Goal: Transaction & Acquisition: Purchase product/service

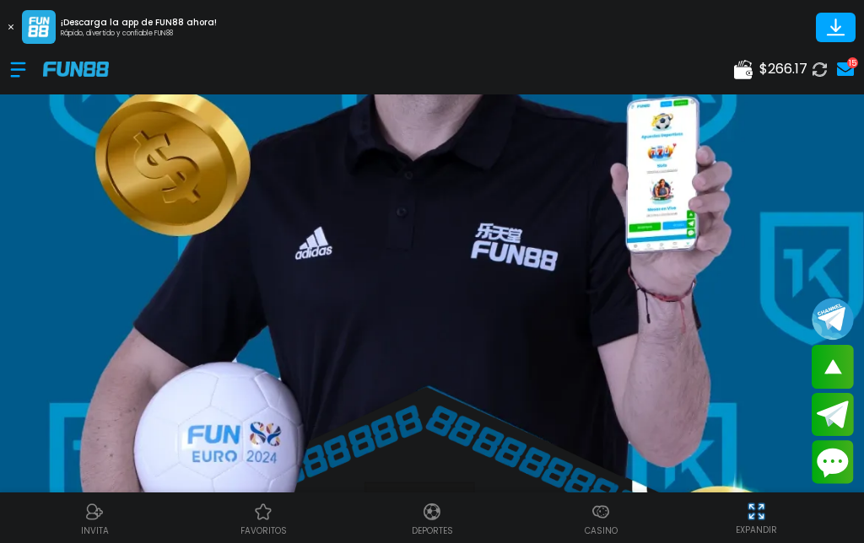
click at [269, 520] on img at bounding box center [263, 512] width 20 height 20
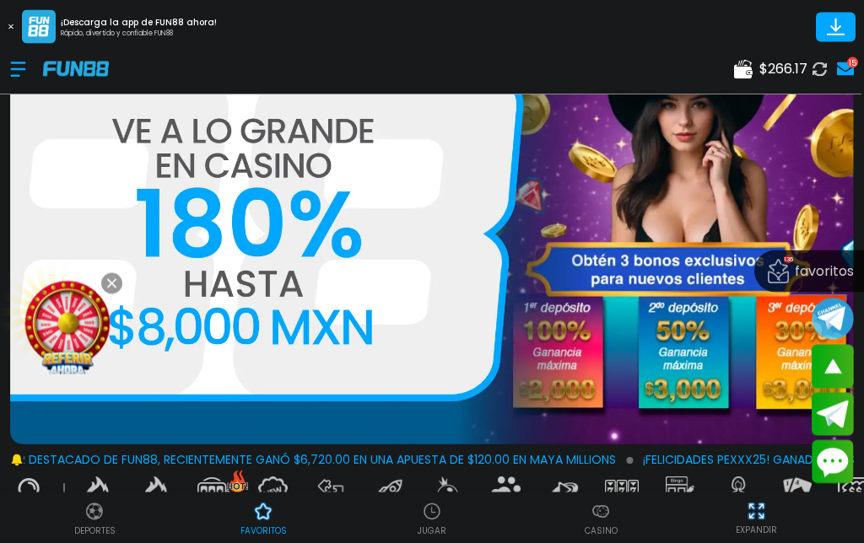
scroll to position [120, 0]
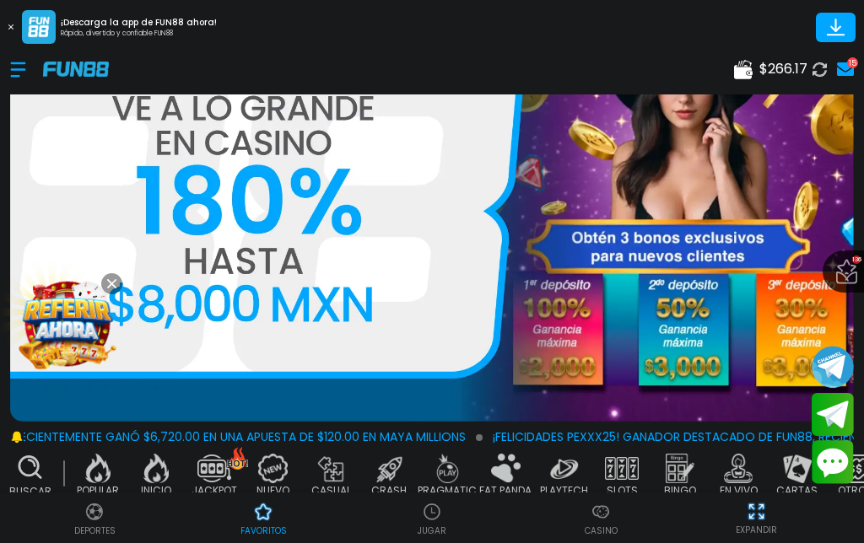
click at [469, 515] on p "$ 1,458,350" at bounding box center [432, 524] width 277 height 19
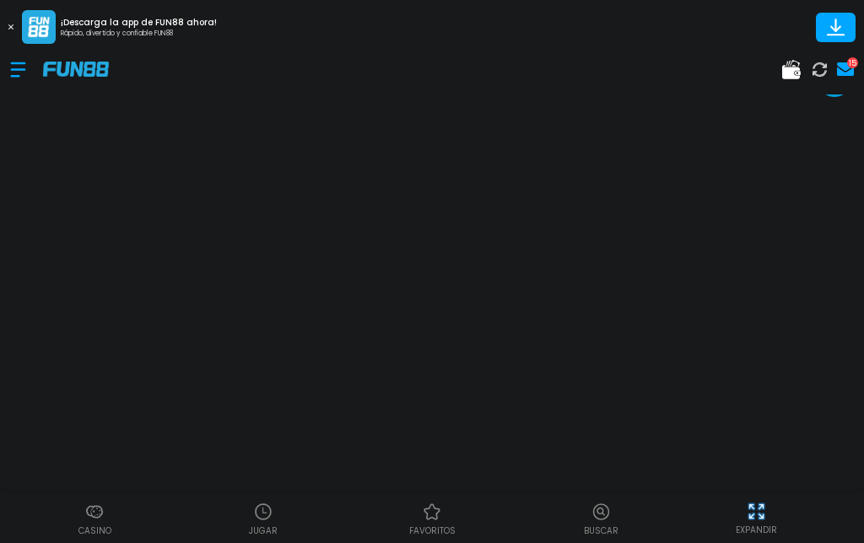
click at [19, 17] on button at bounding box center [11, 27] width 22 height 22
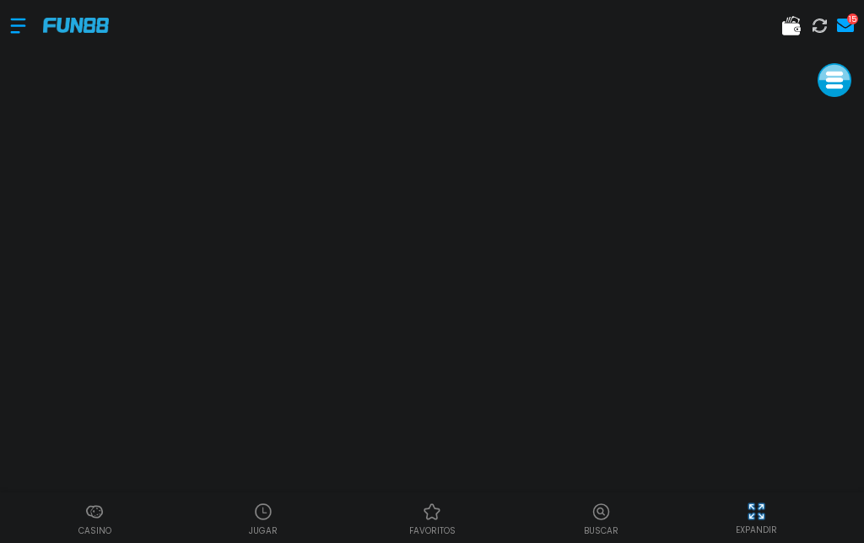
click at [756, 503] on img at bounding box center [756, 511] width 21 height 21
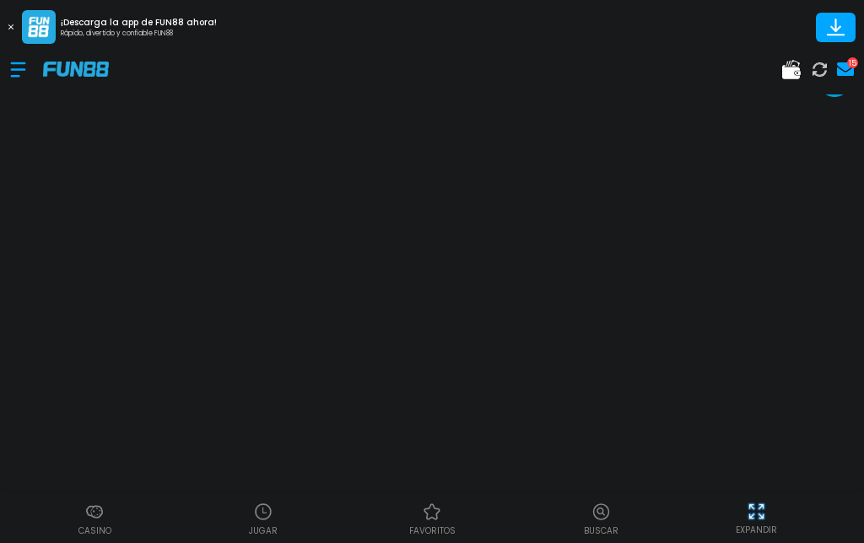
click at [8, 13] on div "¡Descarga la app de FUN88 ahora! Rápido, divertido y confiable FUN88" at bounding box center [108, 27] width 217 height 34
click at [760, 513] on img at bounding box center [756, 511] width 21 height 21
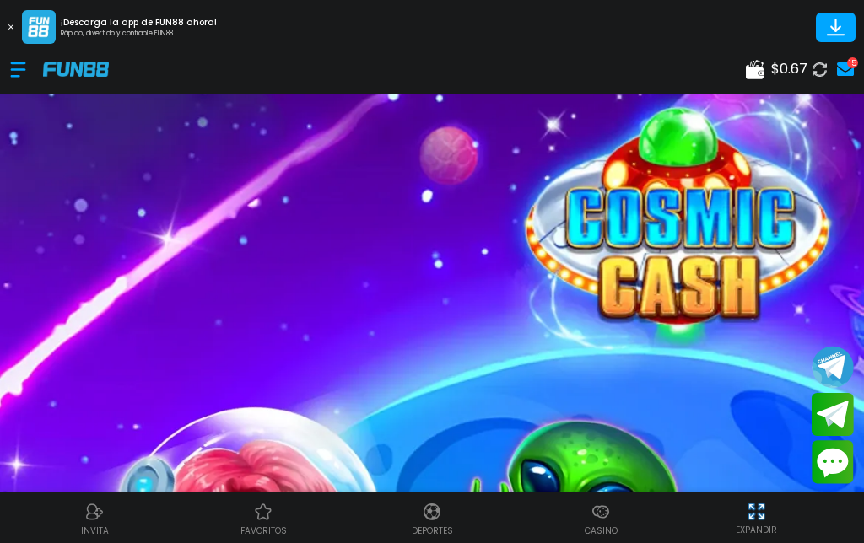
click at [762, 65] on icon at bounding box center [755, 69] width 19 height 19
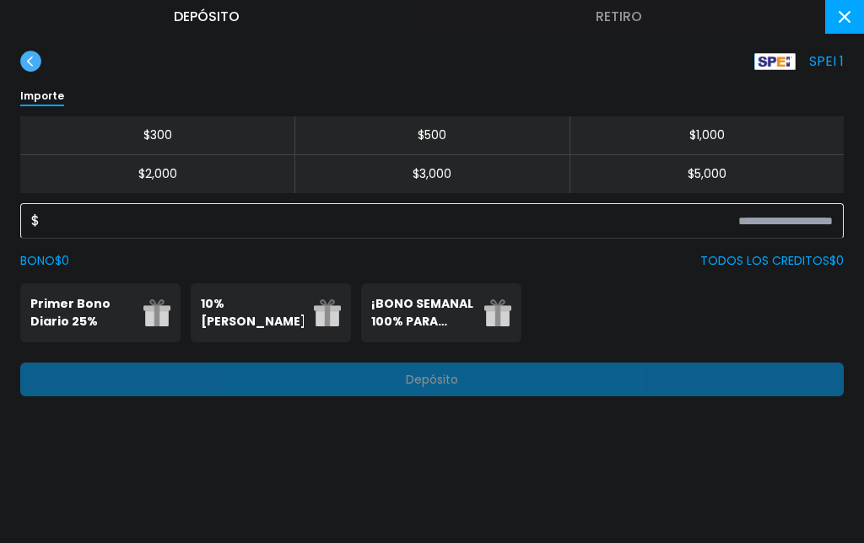
click at [229, 134] on button "$ 300" at bounding box center [157, 135] width 274 height 39
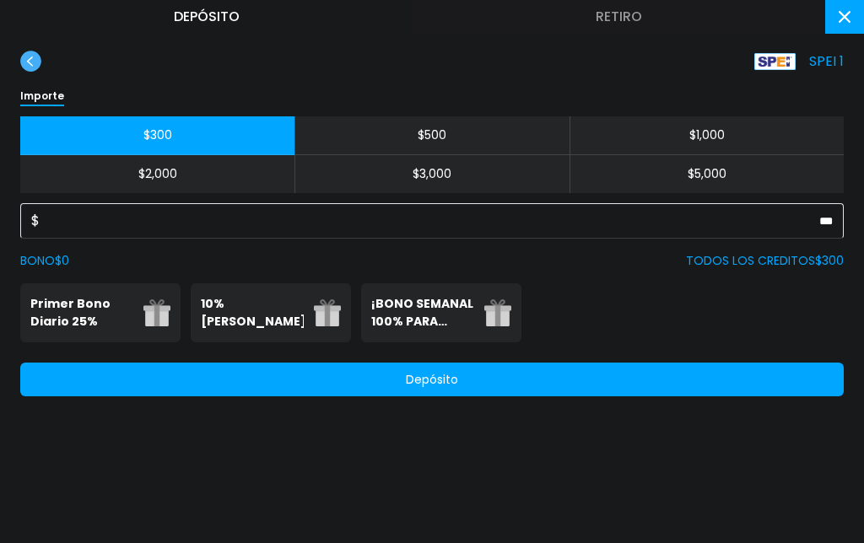
click at [484, 125] on button "$ 500" at bounding box center [431, 135] width 274 height 39
type input "***"
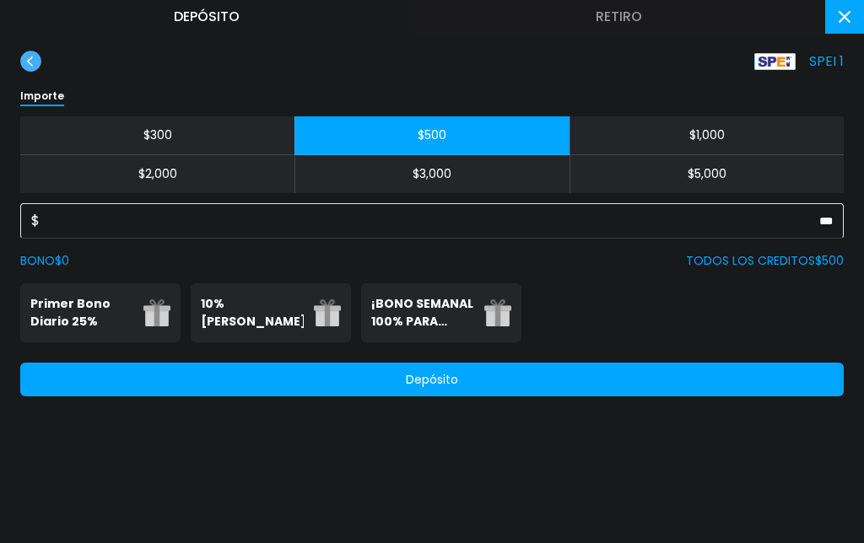
click at [90, 302] on p "Primer Bono Diario 25%" at bounding box center [81, 312] width 103 height 35
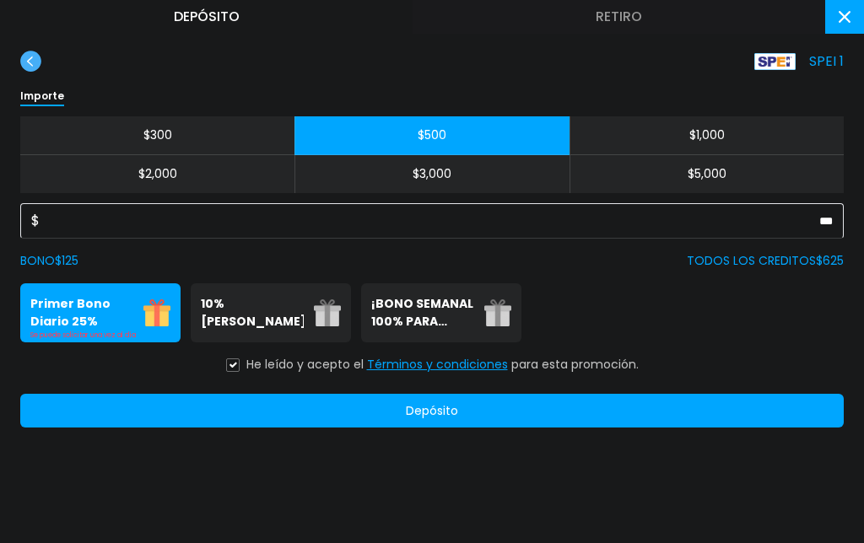
click at [238, 370] on button at bounding box center [233, 366] width 14 height 14
click at [250, 428] on button "Depósito" at bounding box center [432, 411] width 824 height 34
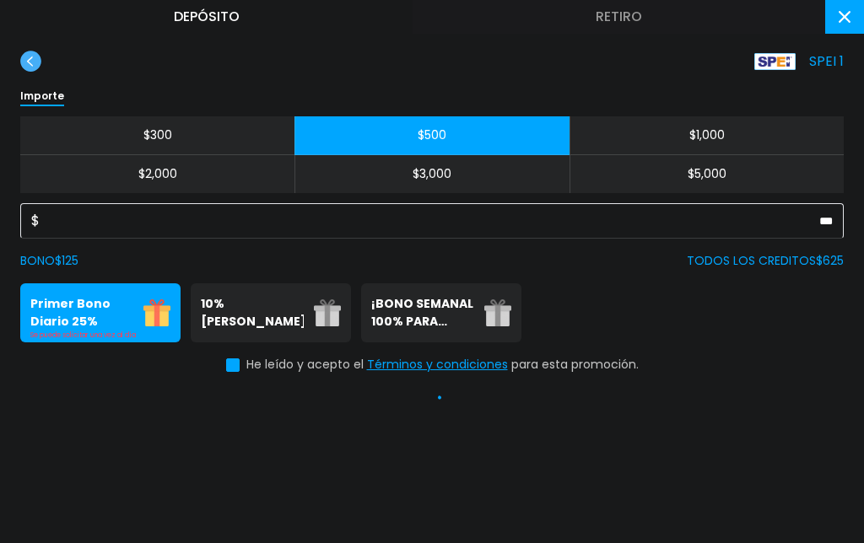
click at [255, 434] on div "SPEI 1 Importe $ 300 $ 500 $ 1,000 $ 2,000 $ 3,000 $ 5,000 $ *** BONO $ 125 TOD…" at bounding box center [432, 249] width 864 height 397
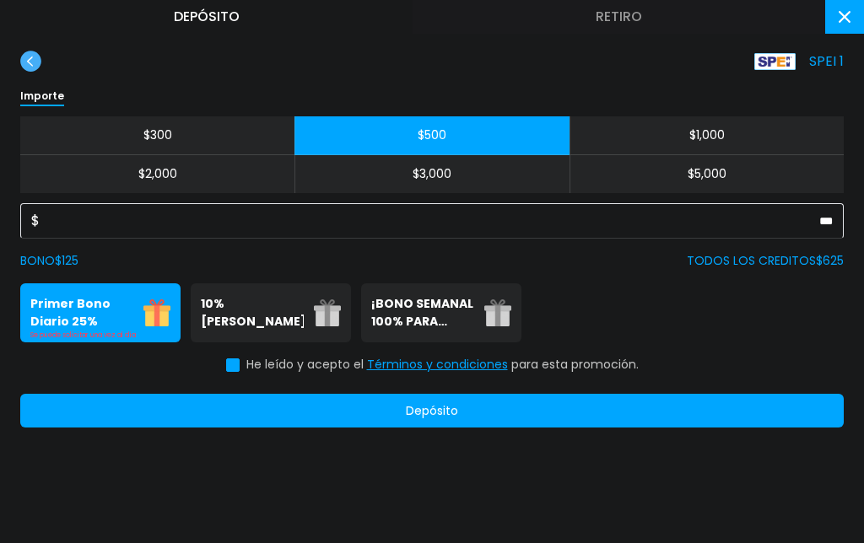
click at [516, 426] on button "Depósito" at bounding box center [432, 411] width 824 height 34
